Goal: Task Accomplishment & Management: Use online tool/utility

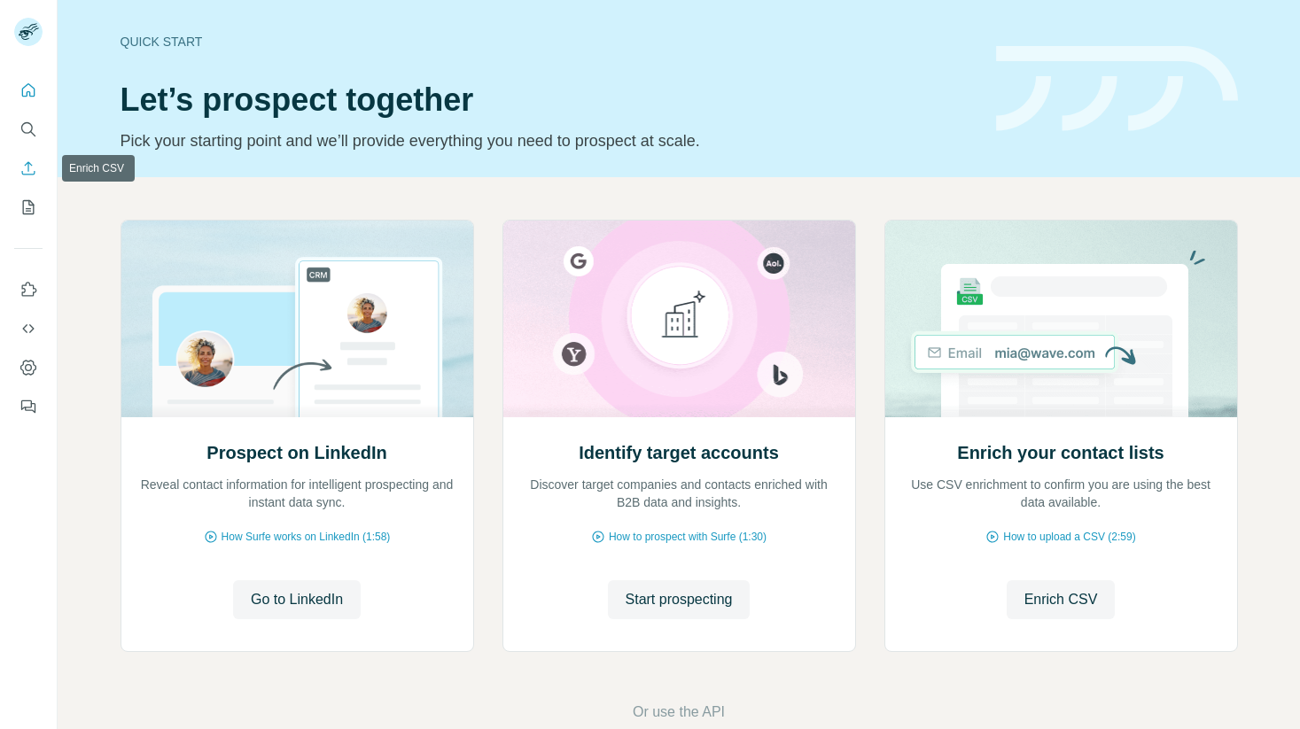
click at [31, 162] on icon "Enrich CSV" at bounding box center [28, 168] width 18 height 18
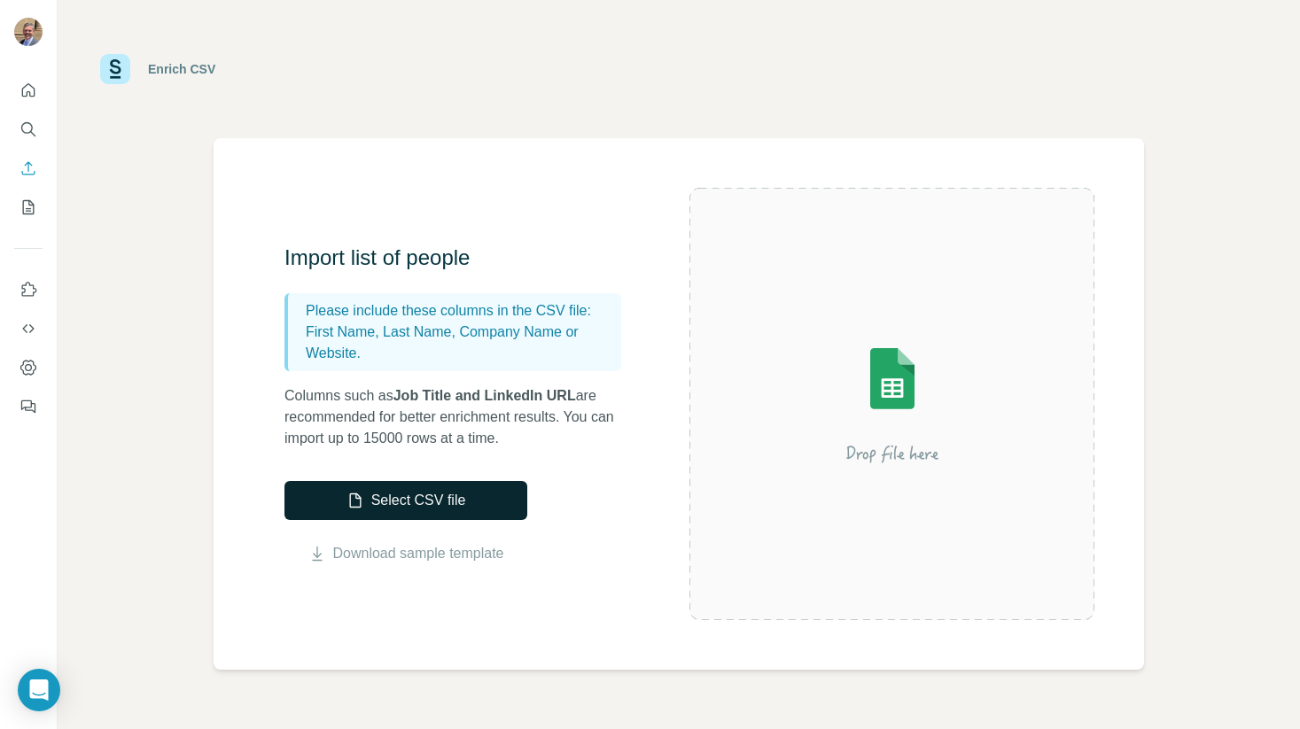
click at [394, 496] on button "Select CSV file" at bounding box center [405, 500] width 243 height 39
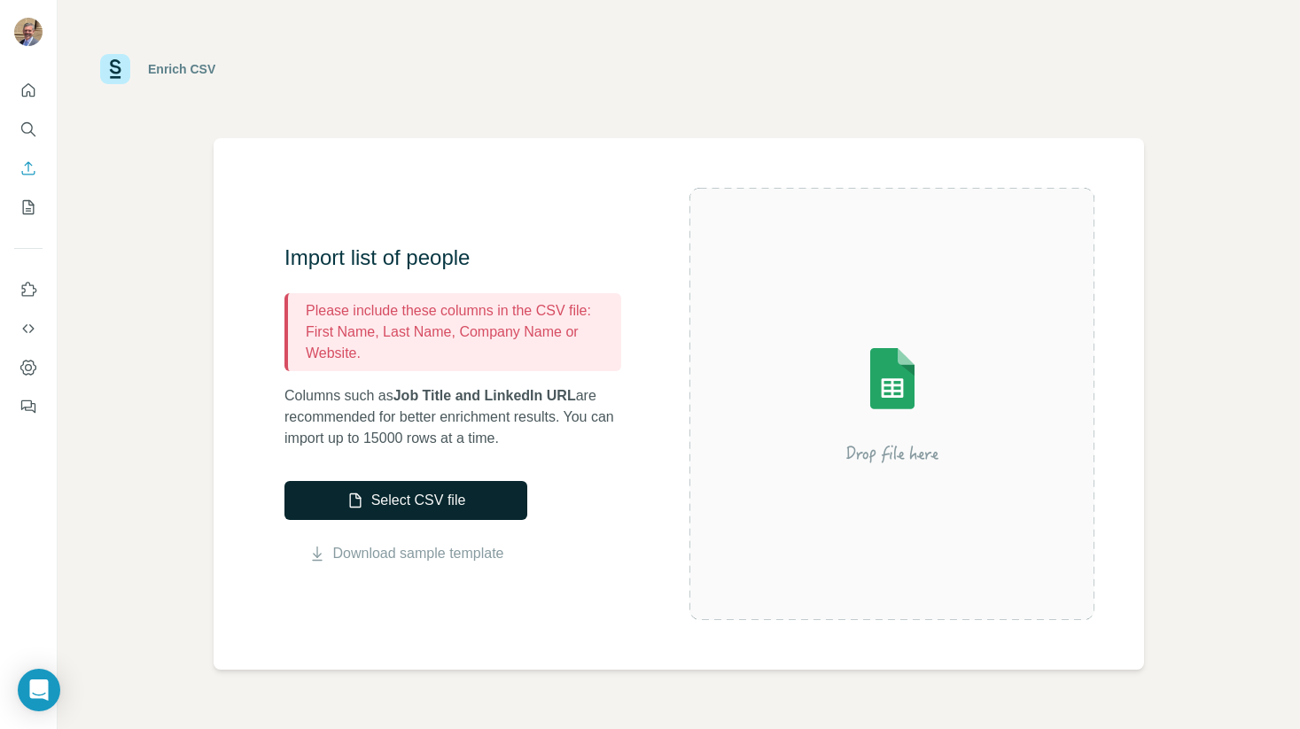
click at [415, 495] on button "Select CSV file" at bounding box center [405, 500] width 243 height 39
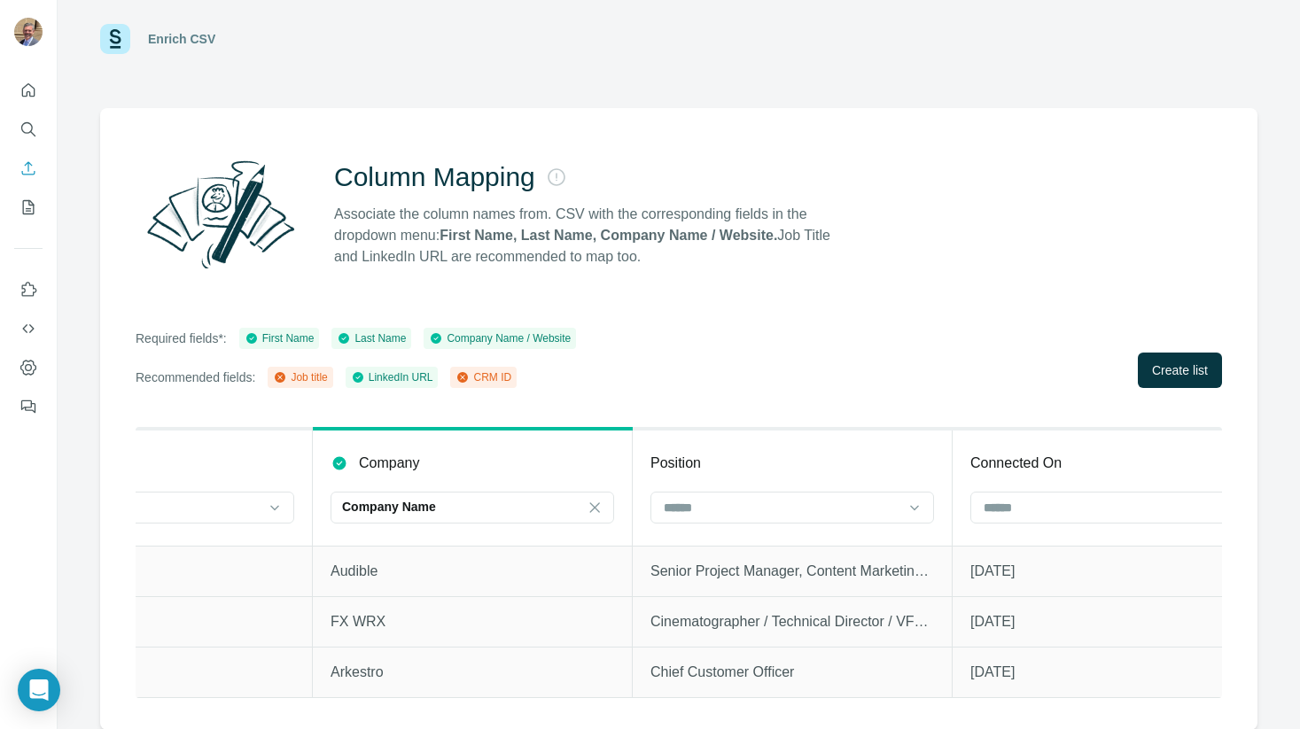
scroll to position [0, 1154]
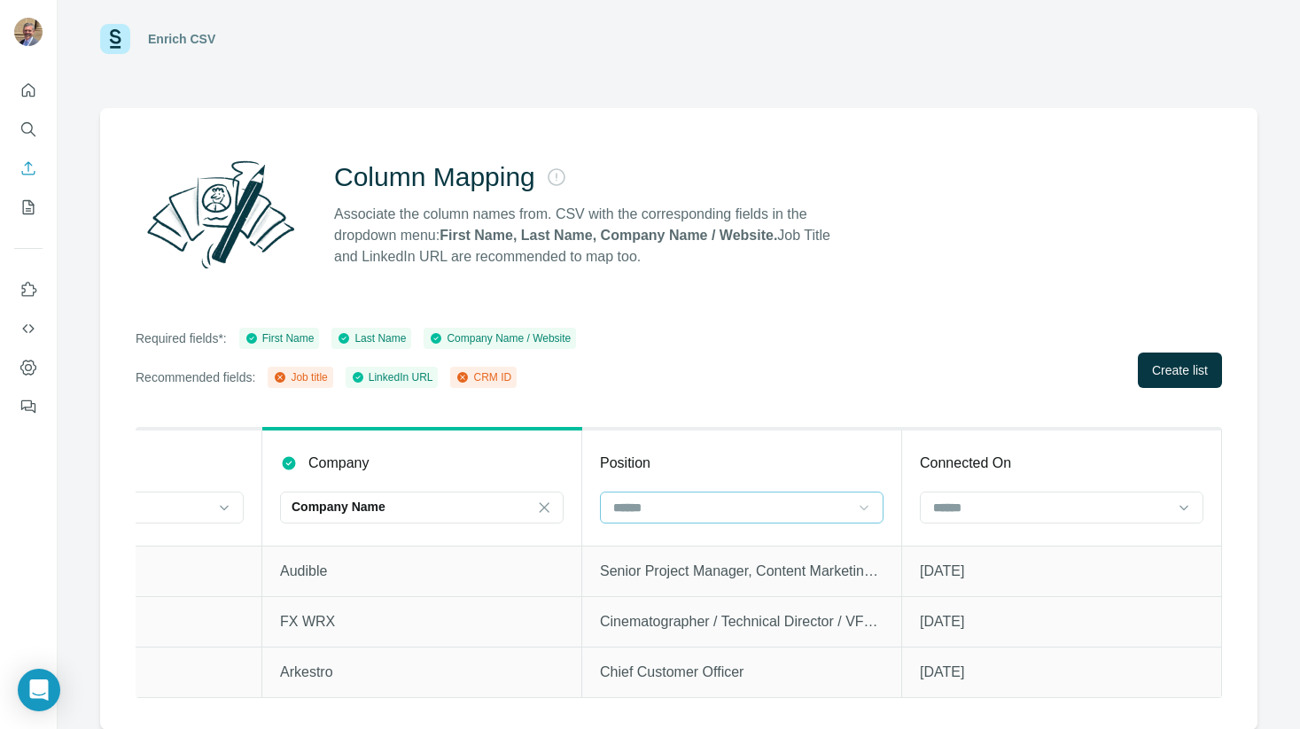
click at [859, 512] on icon at bounding box center [864, 508] width 18 height 18
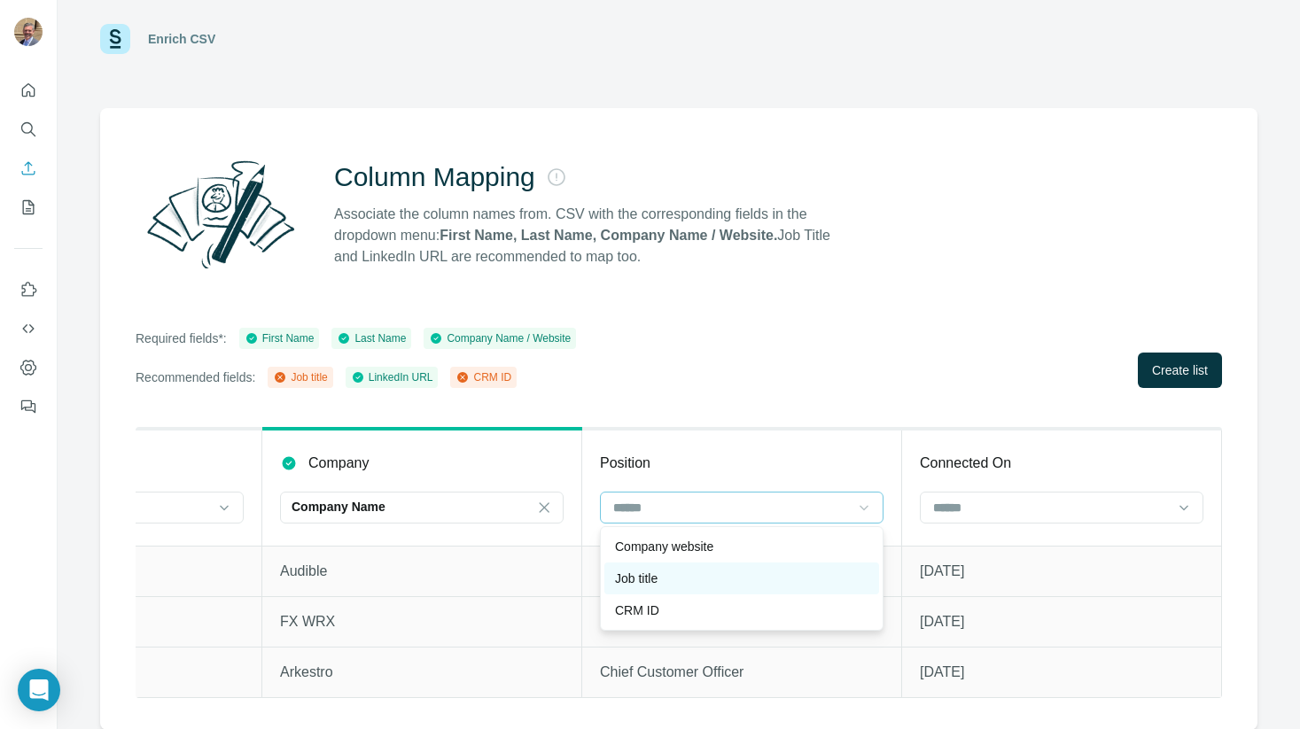
click at [782, 572] on div "Job title" at bounding box center [741, 579] width 253 height 18
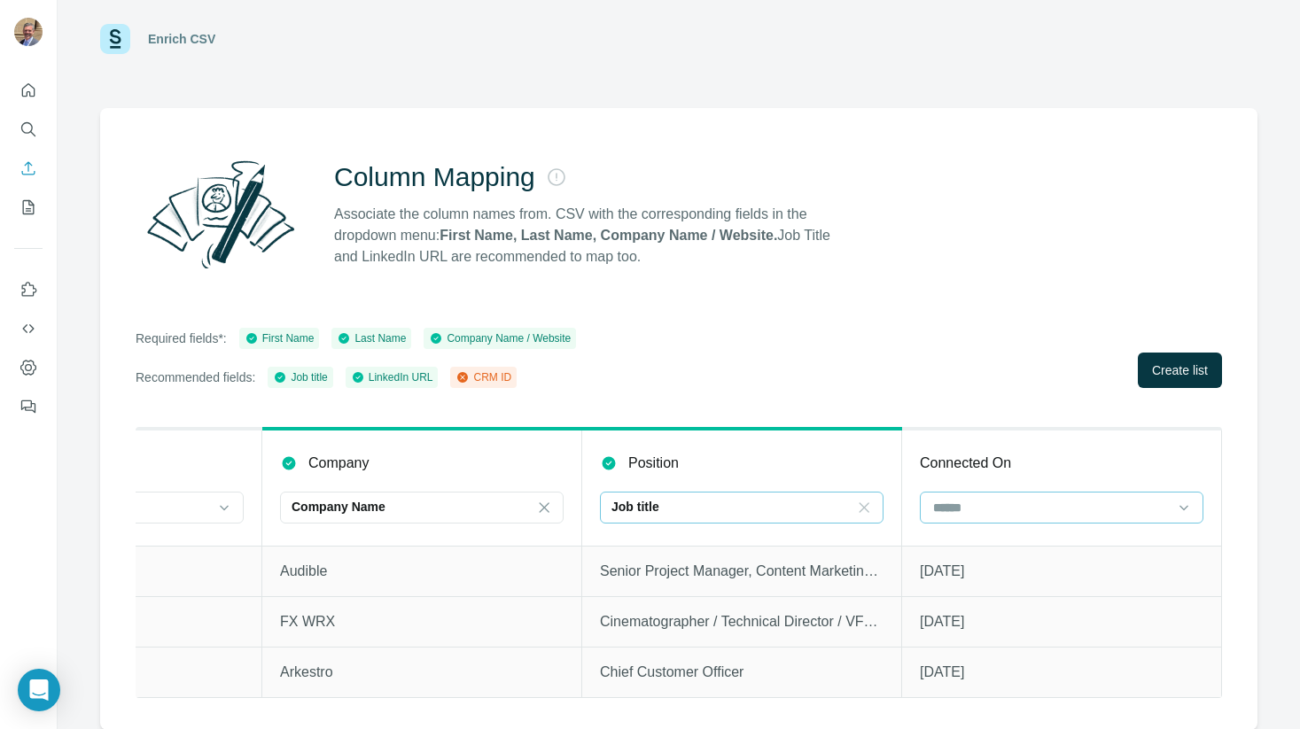
click at [998, 509] on input at bounding box center [1050, 507] width 239 height 19
click at [1011, 341] on div "Required fields*: First Name Last Name Company Name / Website Recommended field…" at bounding box center [679, 358] width 1086 height 60
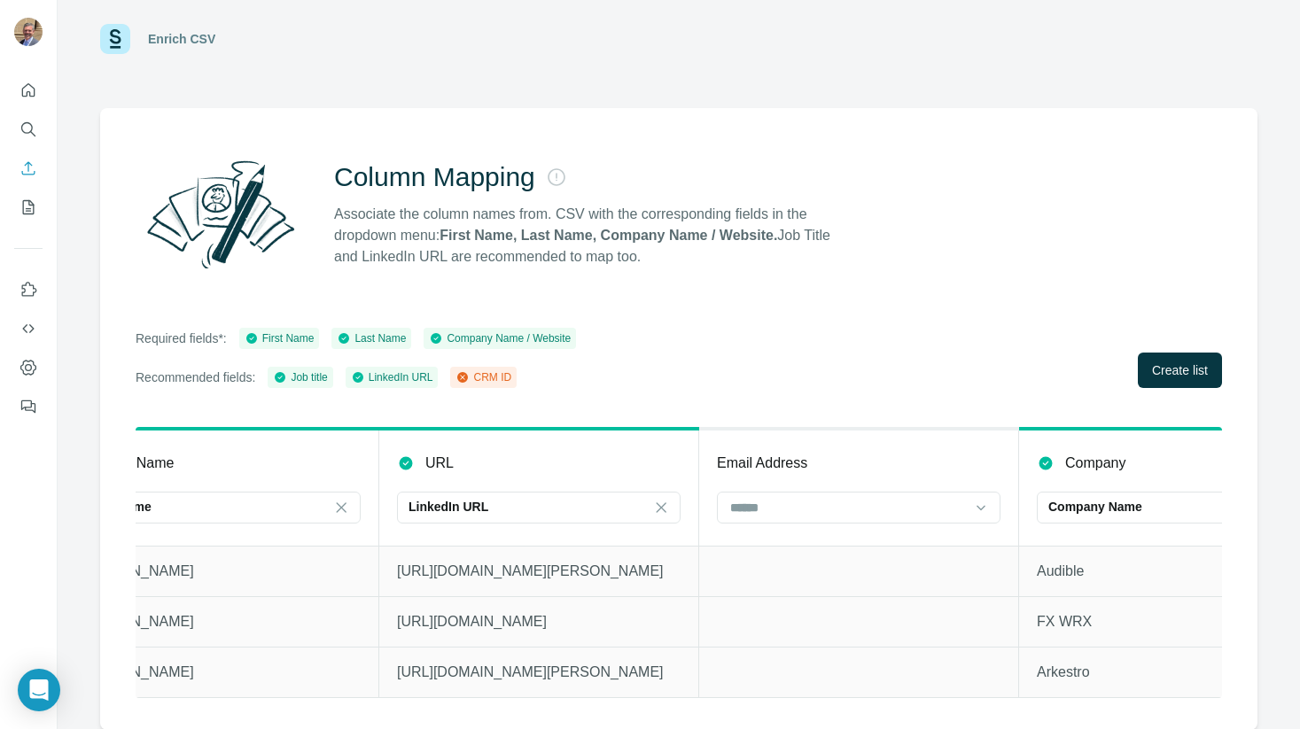
scroll to position [0, 602]
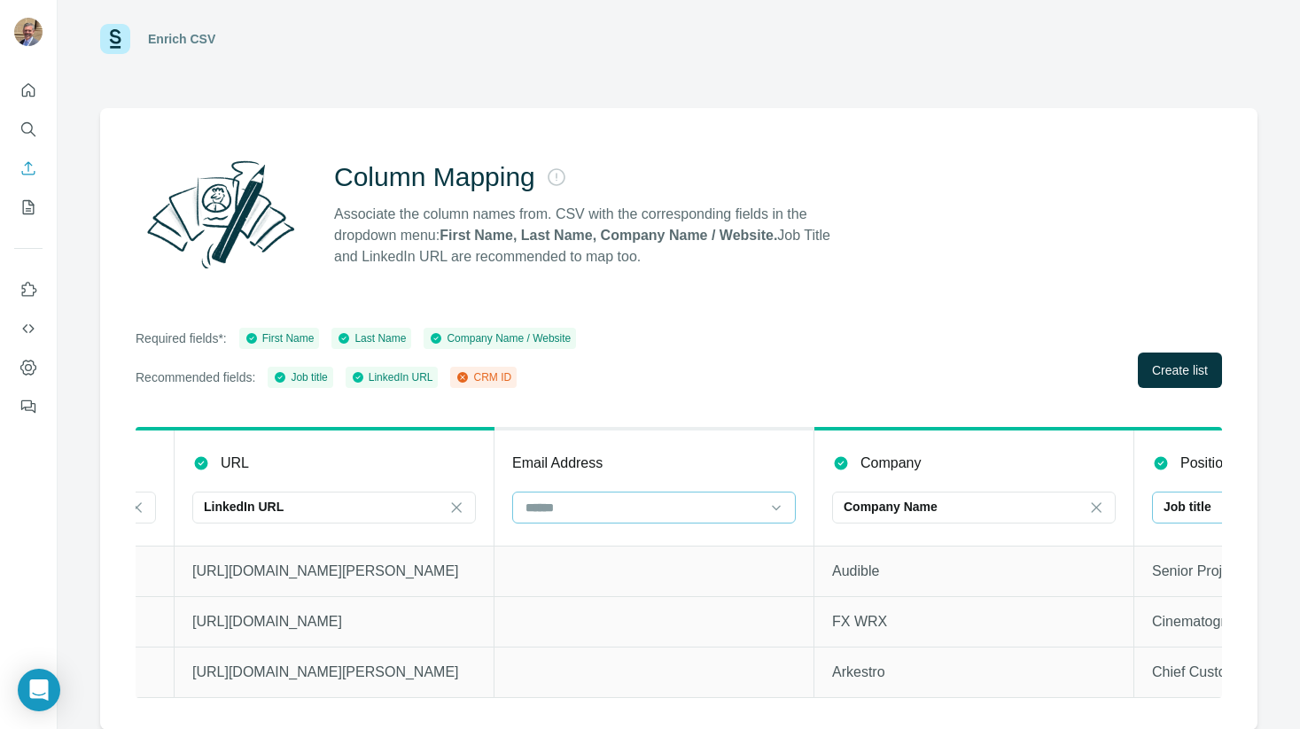
click at [744, 513] on input at bounding box center [643, 507] width 239 height 19
click at [744, 377] on div "Required fields*: First Name Last Name Company Name / Website Recommended field…" at bounding box center [679, 358] width 1086 height 60
click at [1177, 363] on span "Create list" at bounding box center [1180, 370] width 56 height 18
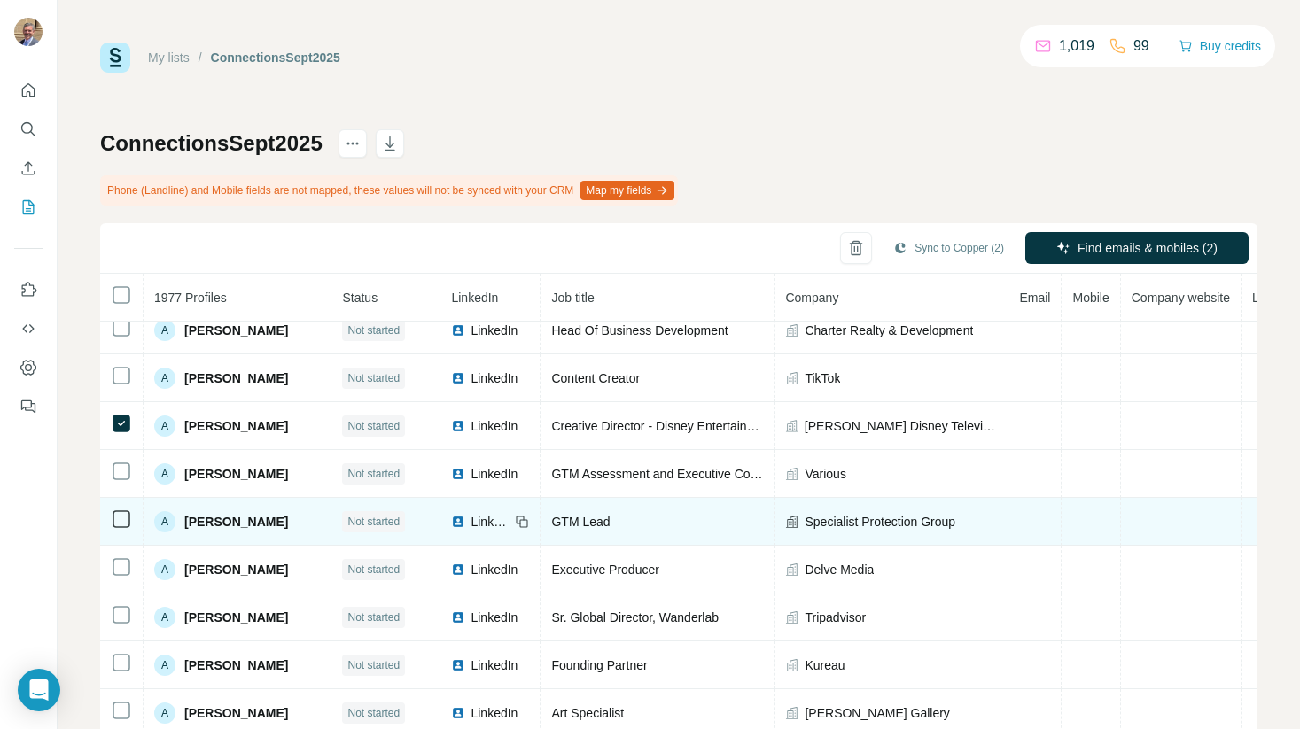
scroll to position [691, 0]
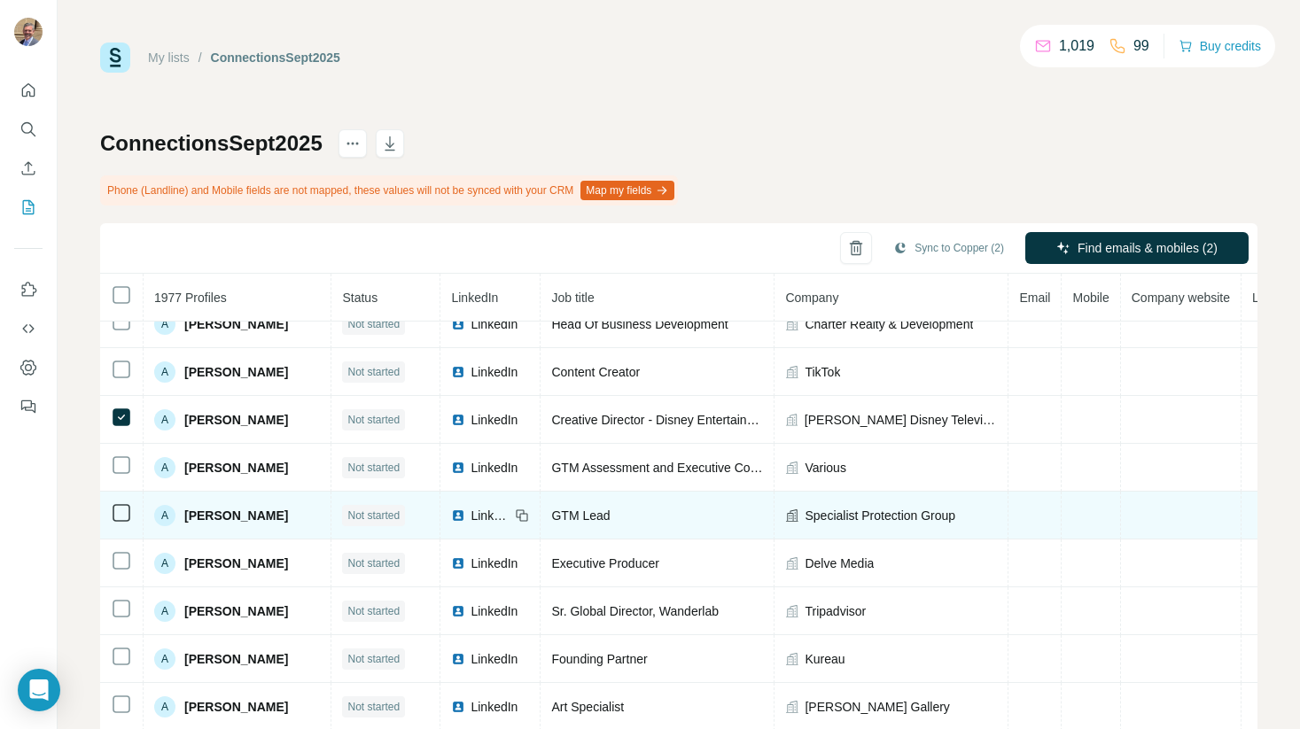
click at [116, 577] on td at bounding box center [121, 564] width 43 height 48
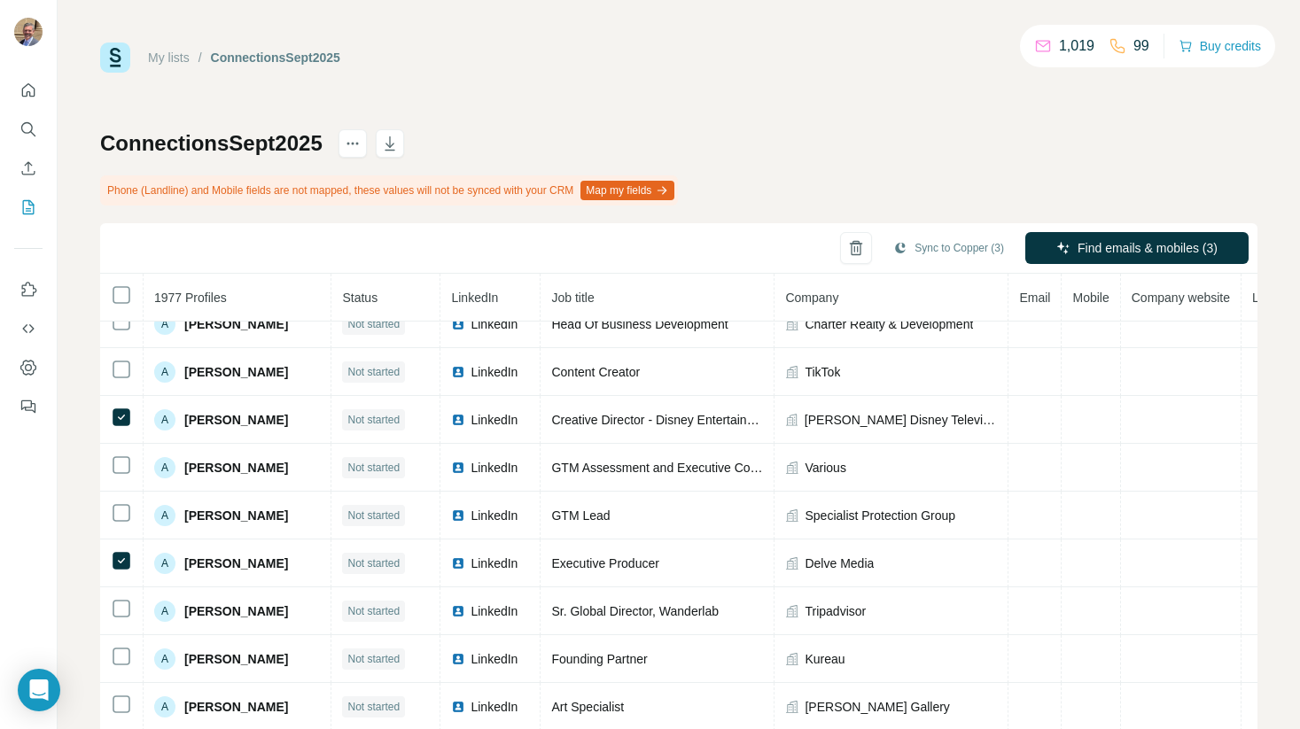
click at [172, 63] on link "My lists" at bounding box center [169, 58] width 42 height 14
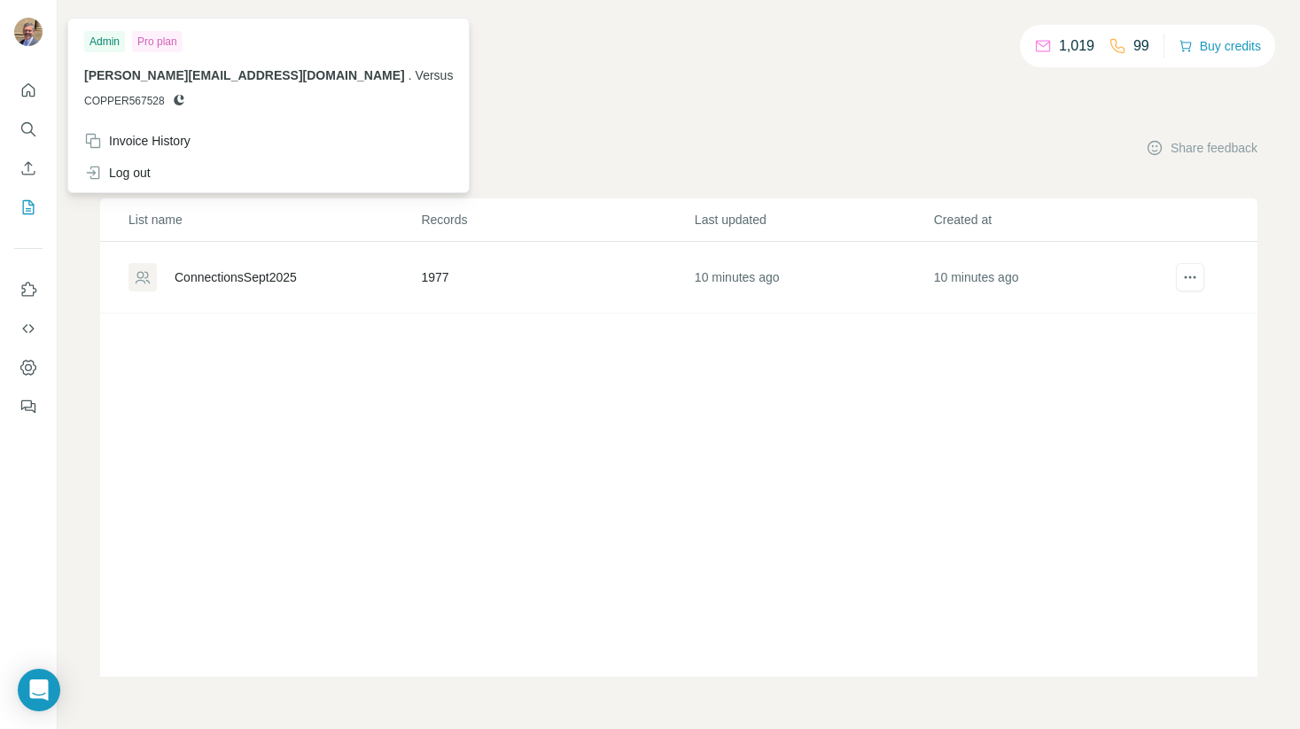
click at [563, 345] on div "List name Records Last updated Created at ConnectionsSept2025 1977 10 minutes a…" at bounding box center [678, 437] width 1157 height 478
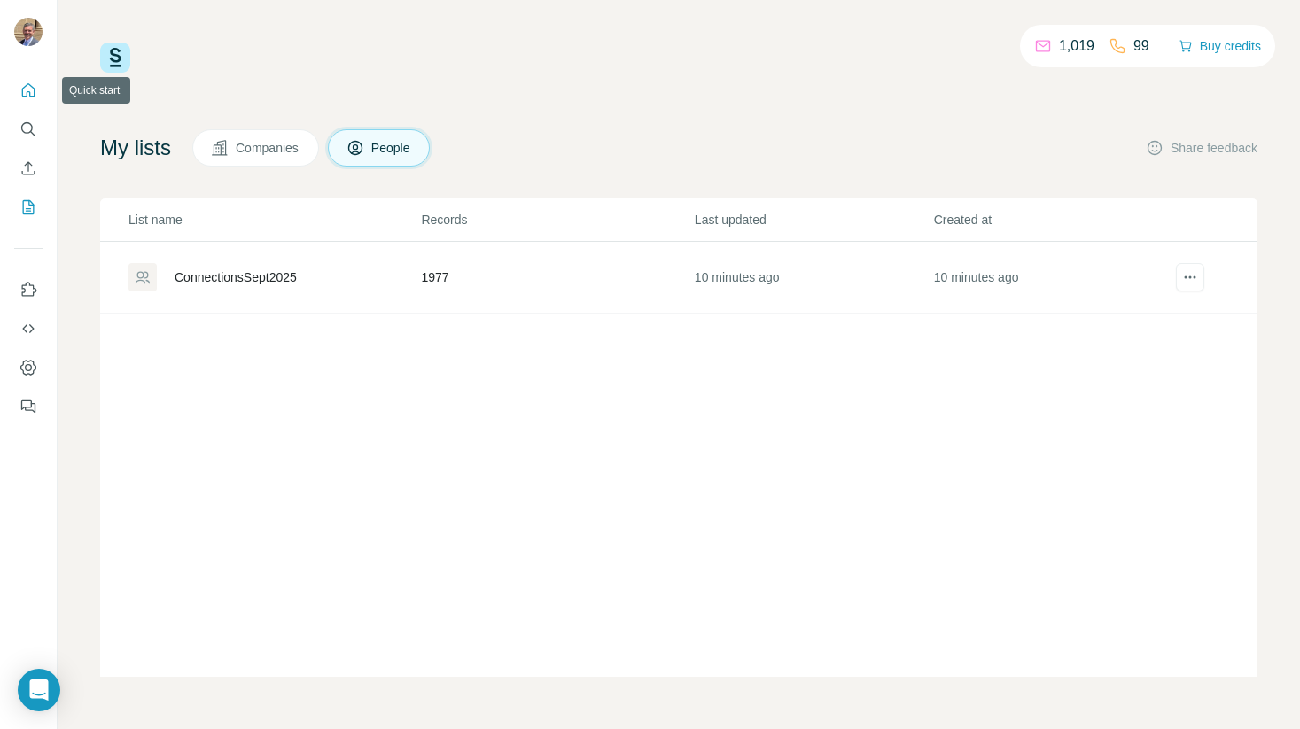
click at [29, 92] on icon "Quick start" at bounding box center [28, 89] width 13 height 13
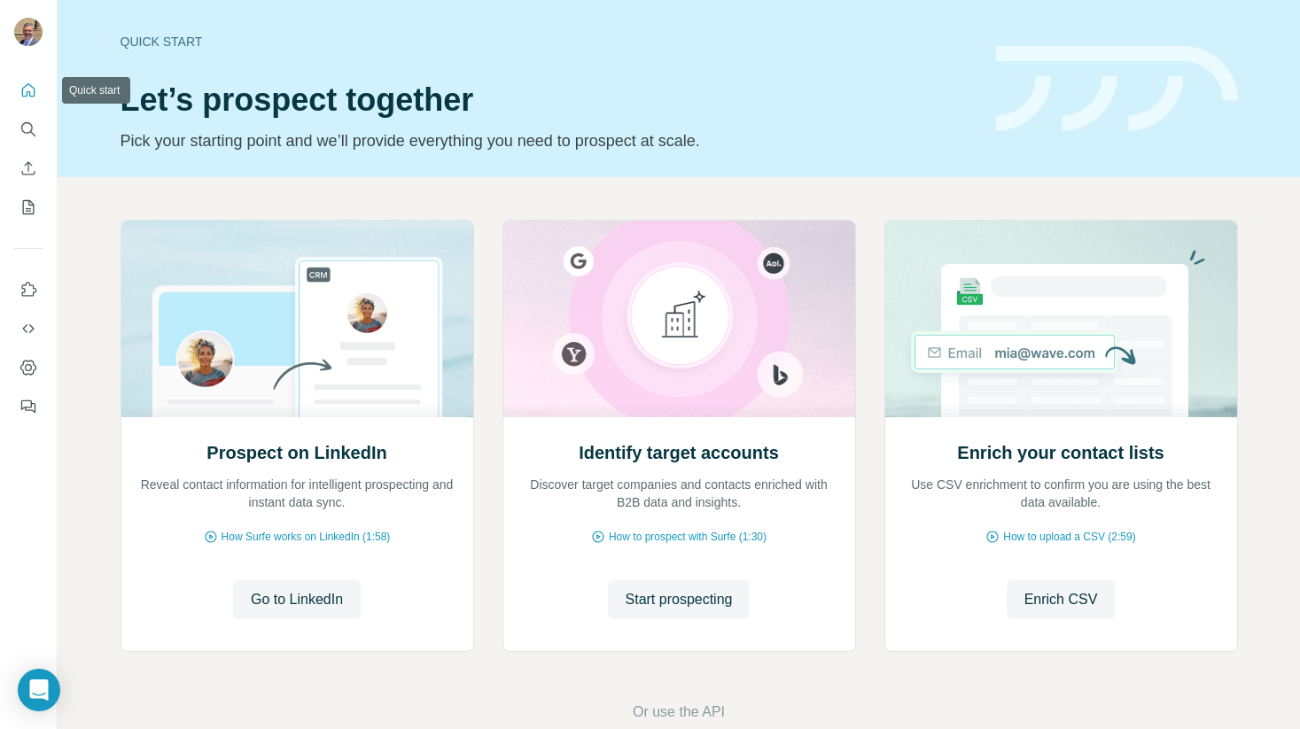
click at [29, 92] on icon "Quick start" at bounding box center [28, 89] width 13 height 13
click at [1045, 597] on span "Enrich CSV" at bounding box center [1061, 599] width 74 height 21
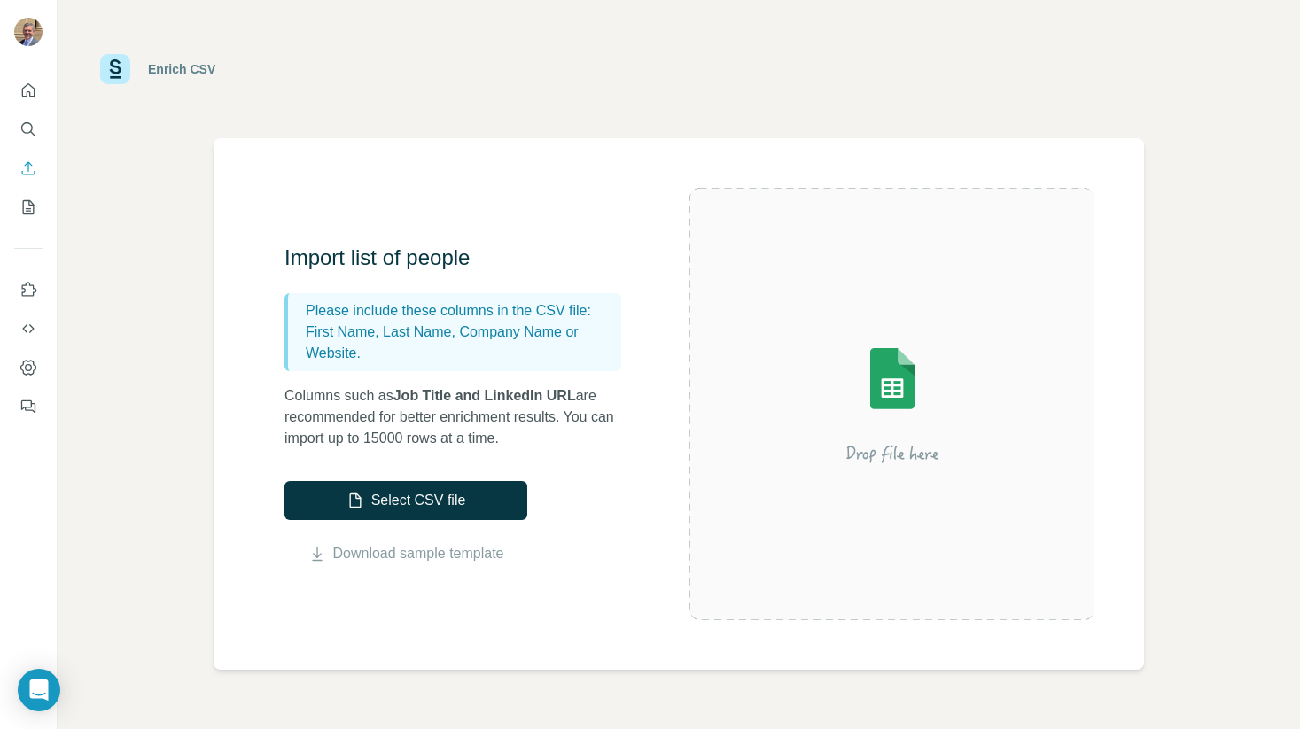
click at [89, 346] on div "Enrich CSV Import list of people Please include these columns in the CSV file: …" at bounding box center [679, 364] width 1242 height 729
